Goal: Transaction & Acquisition: Purchase product/service

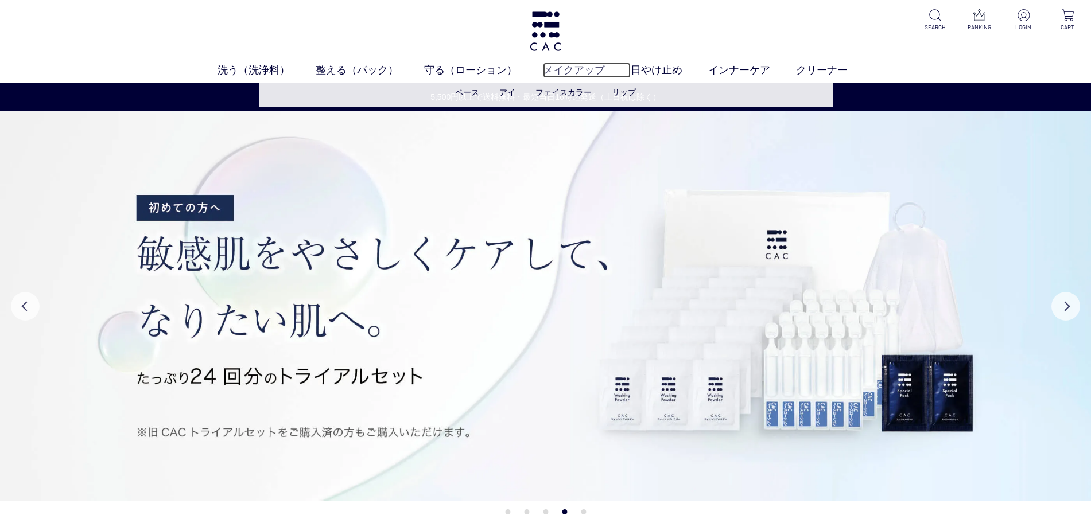
click at [577, 69] on link "メイクアップ" at bounding box center [587, 70] width 88 height 15
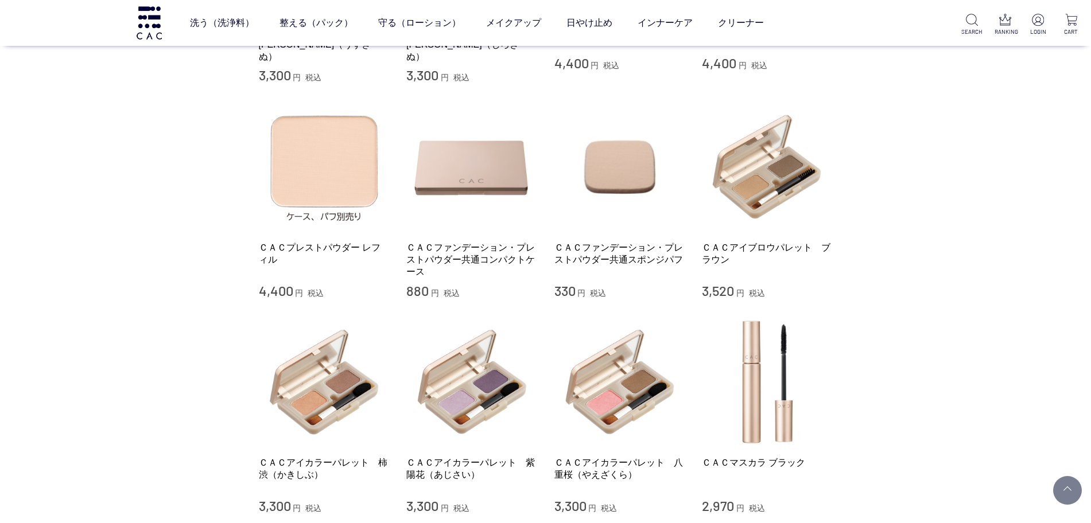
scroll to position [645, 0]
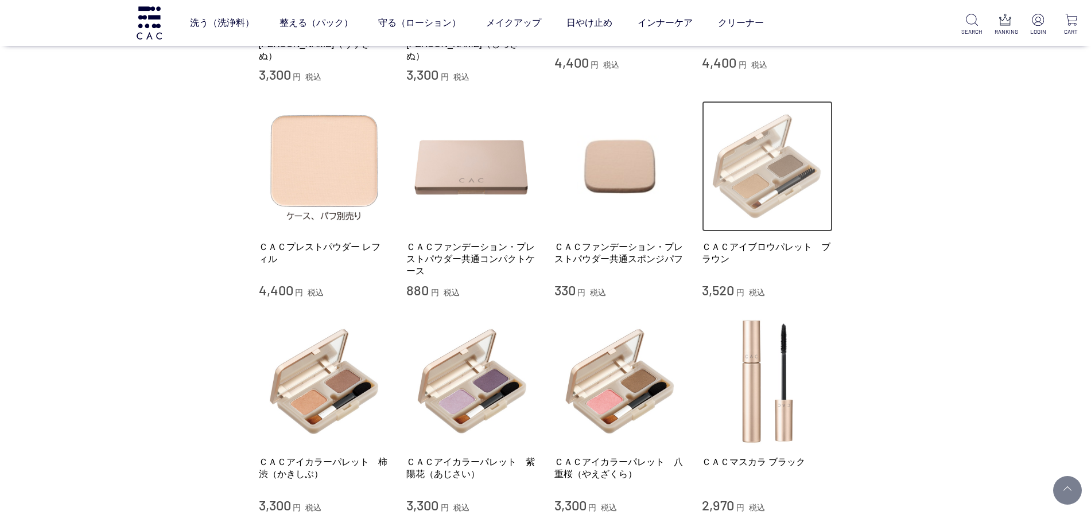
click at [733, 167] on img at bounding box center [767, 166] width 131 height 131
